Goal: Task Accomplishment & Management: Manage account settings

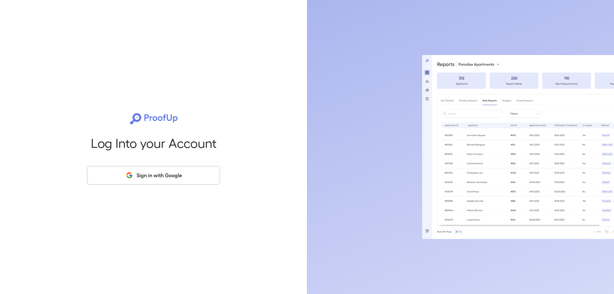
click at [157, 176] on button "Sign in with Google" at bounding box center [153, 175] width 133 height 19
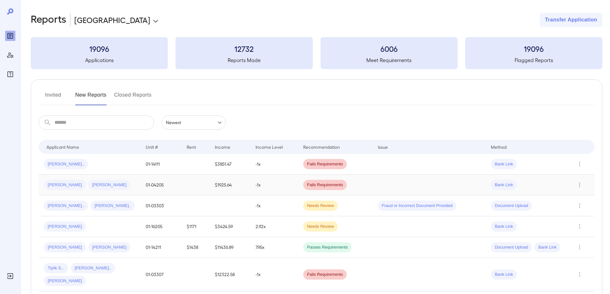
click at [88, 184] on span "[PERSON_NAME]" at bounding box center [109, 185] width 42 height 6
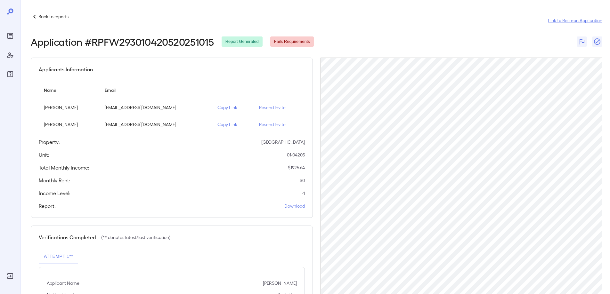
click at [273, 107] on p "Resend Invite" at bounding box center [279, 107] width 41 height 6
